Goal: Task Accomplishment & Management: Use online tool/utility

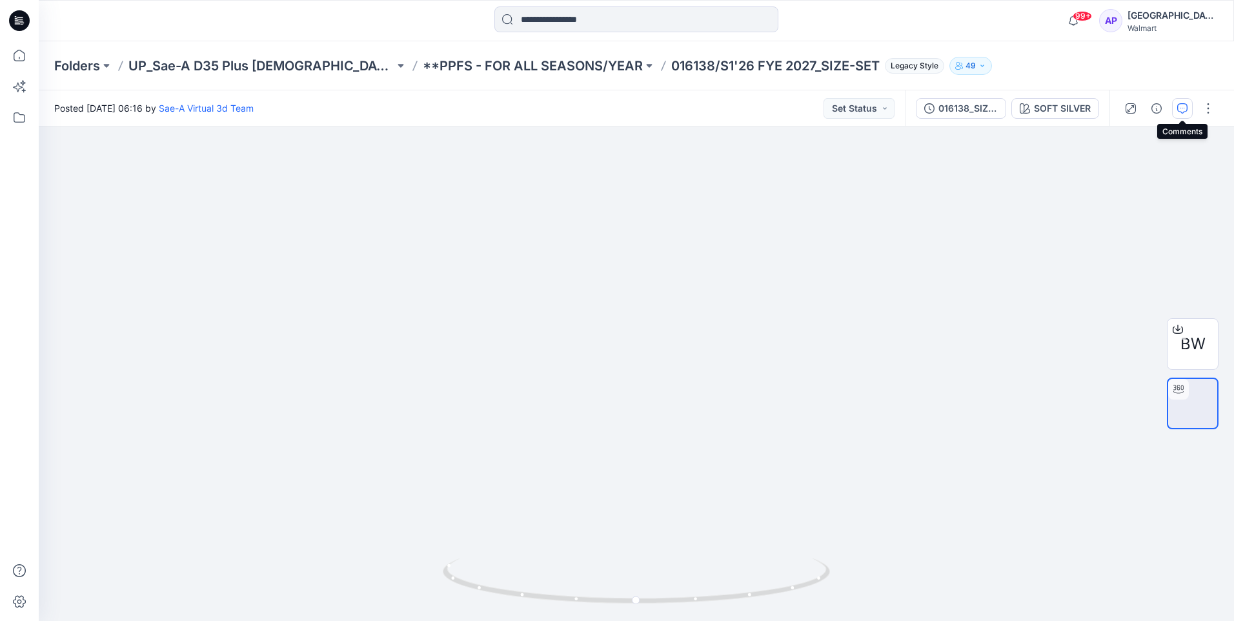
click at [1183, 107] on icon "button" at bounding box center [1182, 108] width 10 height 10
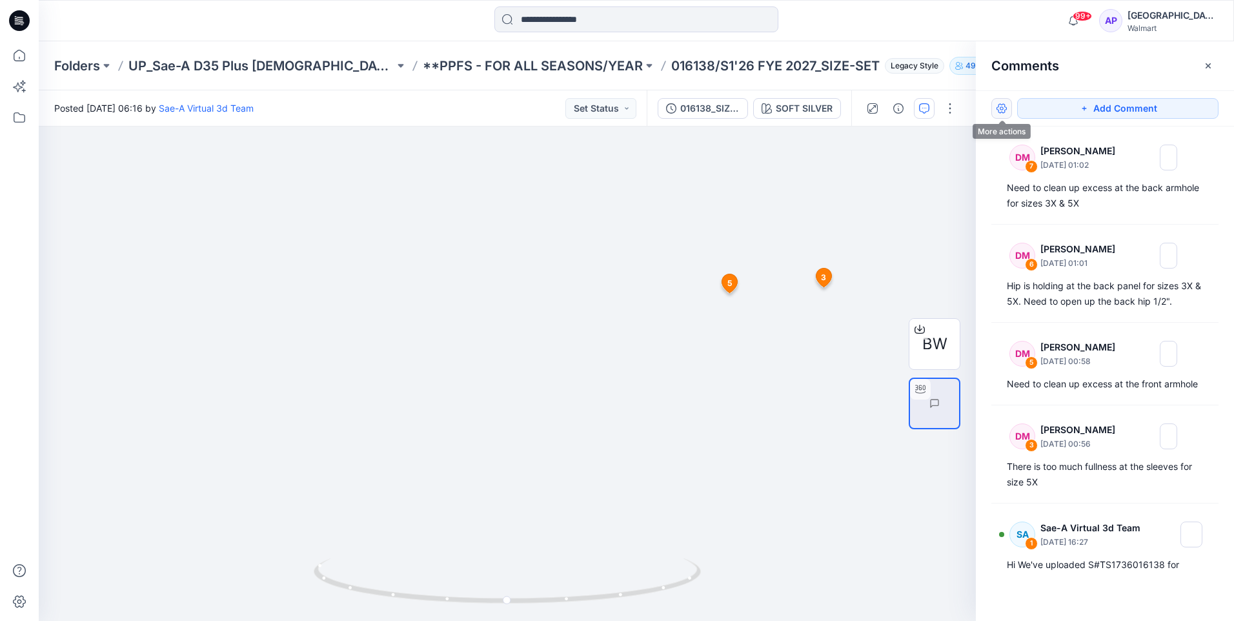
click at [1006, 104] on button "button" at bounding box center [1002, 108] width 21 height 21
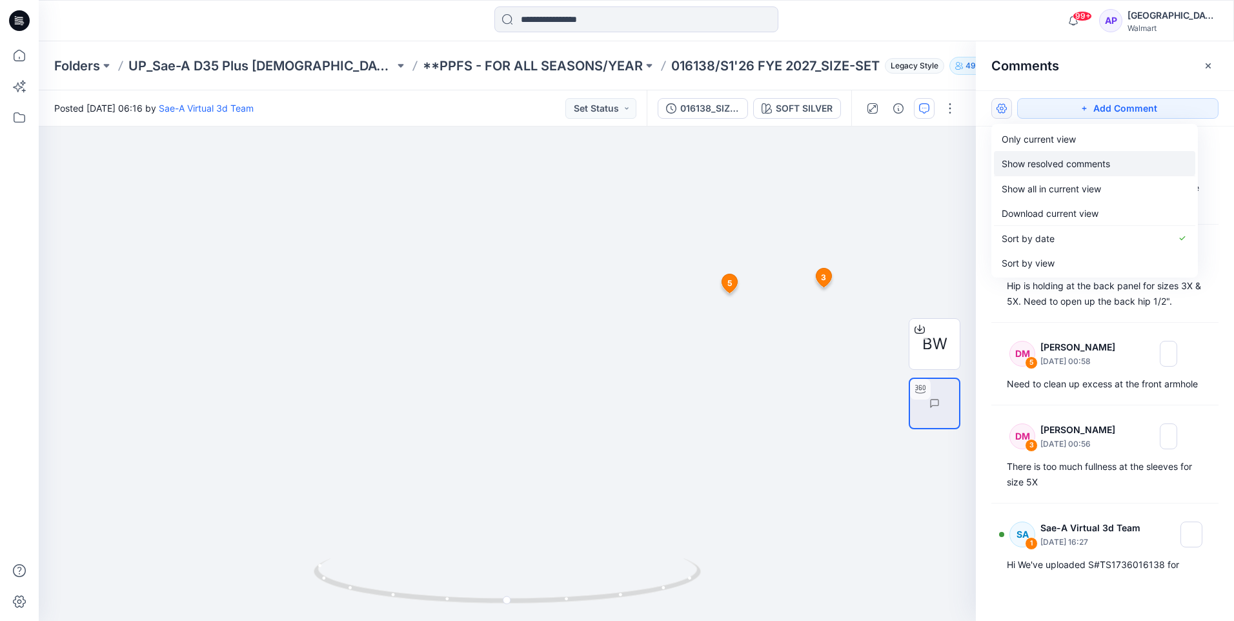
click at [1080, 168] on p "Show resolved comments" at bounding box center [1056, 164] width 108 height 14
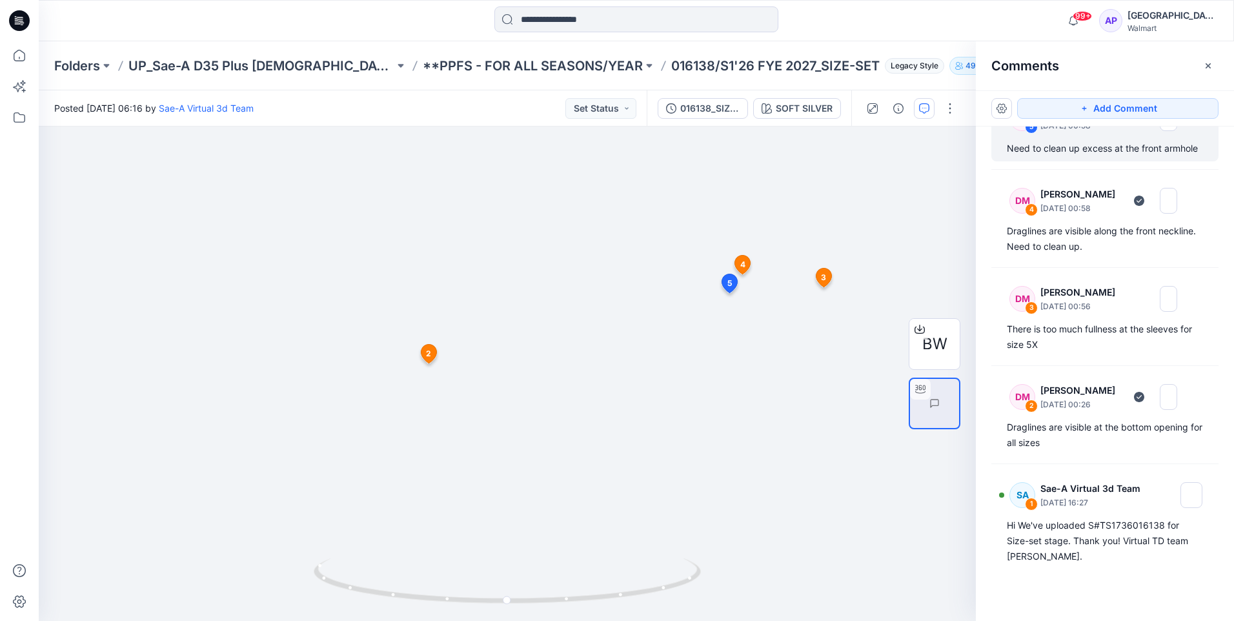
scroll to position [255, 0]
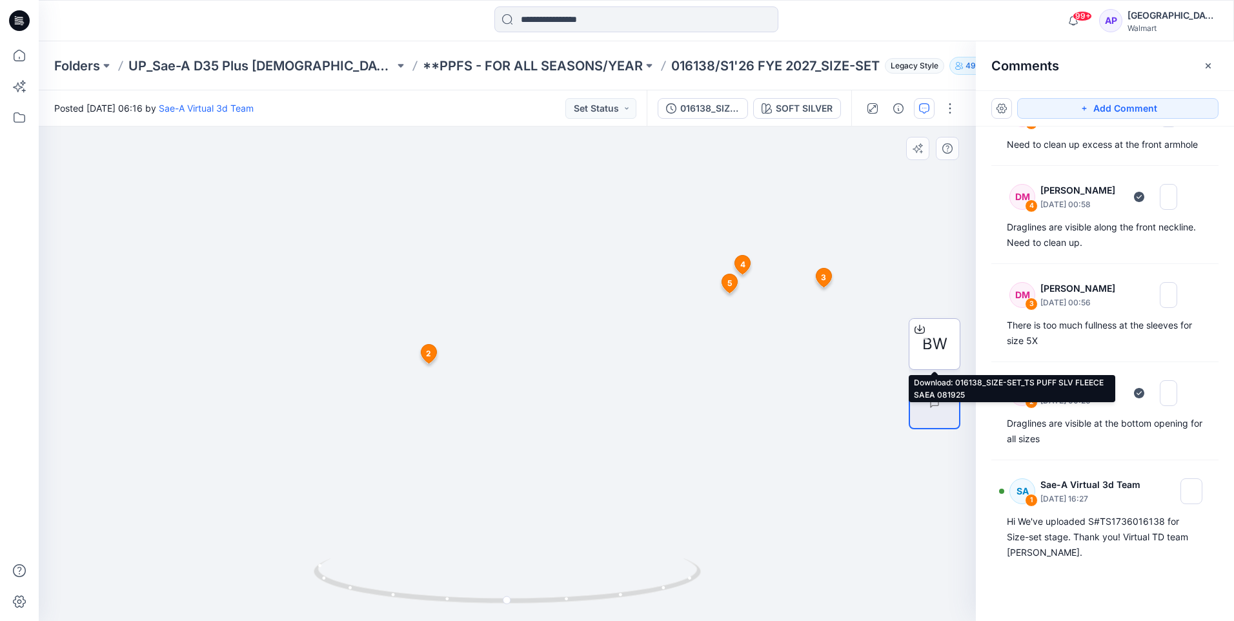
click at [942, 332] on div "BW" at bounding box center [935, 344] width 52 height 52
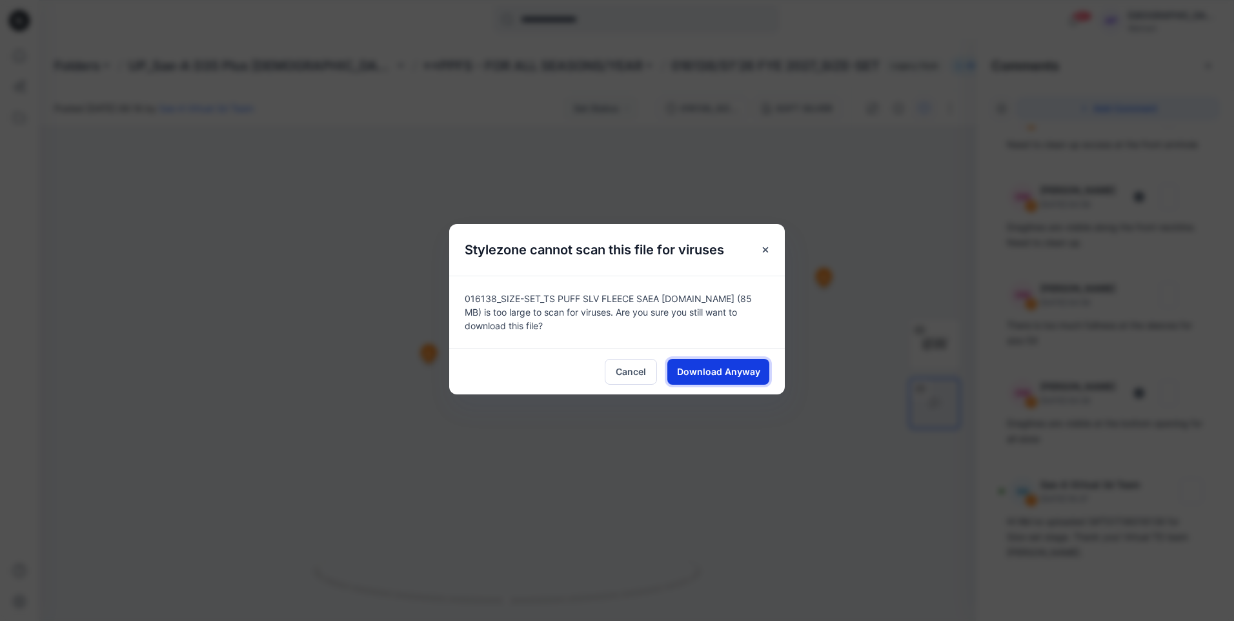
click at [726, 373] on span "Download Anyway" at bounding box center [718, 372] width 83 height 14
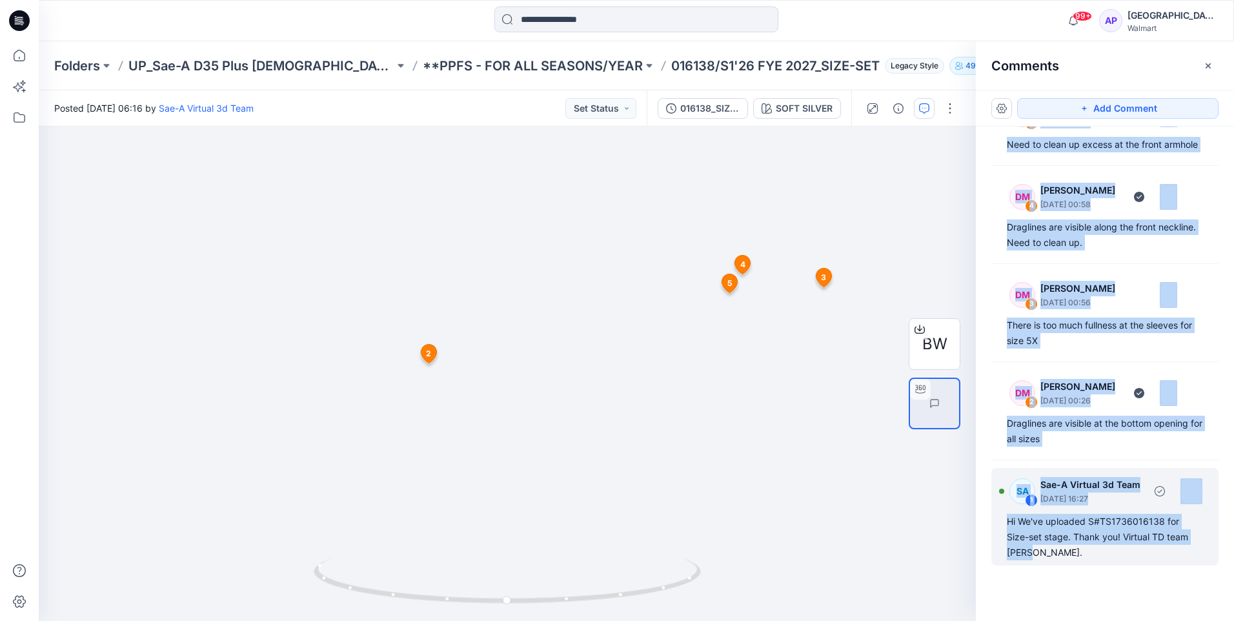
drag, startPoint x: 996, startPoint y: 183, endPoint x: 1154, endPoint y: 560, distance: 408.6
click at [1154, 560] on div "DM 7 [PERSON_NAME] [DATE] 01:02 Need to clean up excess at the back armhole for…" at bounding box center [1105, 350] width 258 height 447
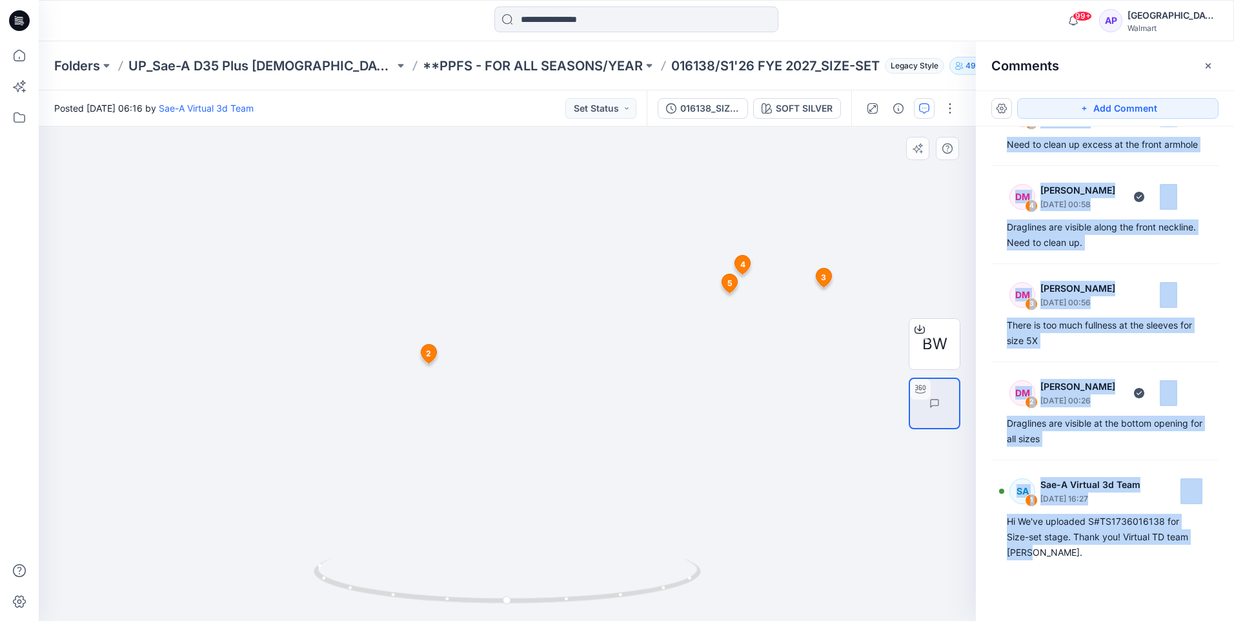
copy div "DM 7 [PERSON_NAME] [DATE] 01:02 Need to clean up excess at the back armhole for…"
click at [918, 106] on button "button" at bounding box center [924, 108] width 21 height 21
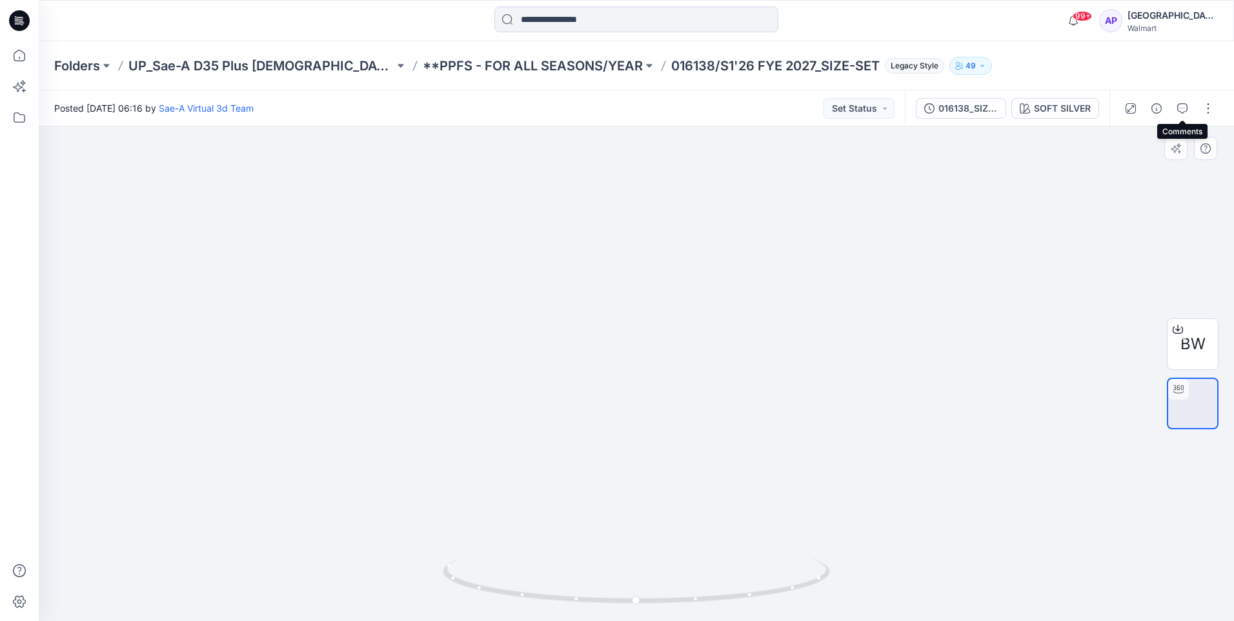
click at [1165, 243] on div "BW" at bounding box center [1193, 373] width 83 height 323
click at [1185, 108] on icon "button" at bounding box center [1182, 108] width 10 height 10
